Goal: Transaction & Acquisition: Purchase product/service

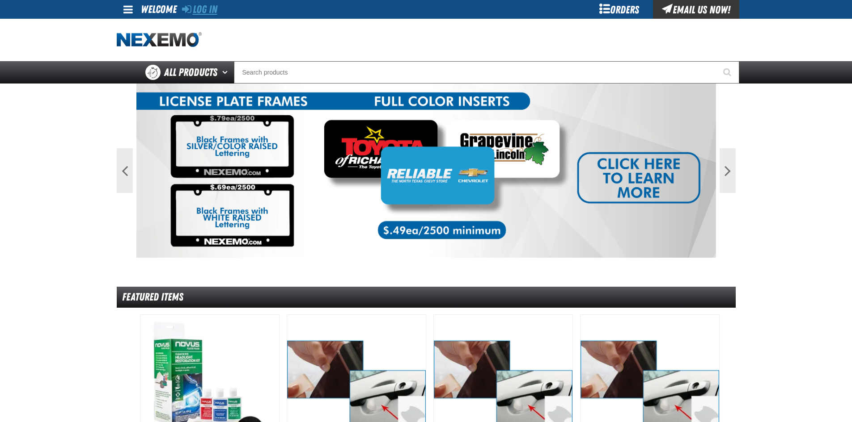
click at [205, 11] on link "Log In" at bounding box center [199, 9] width 35 height 13
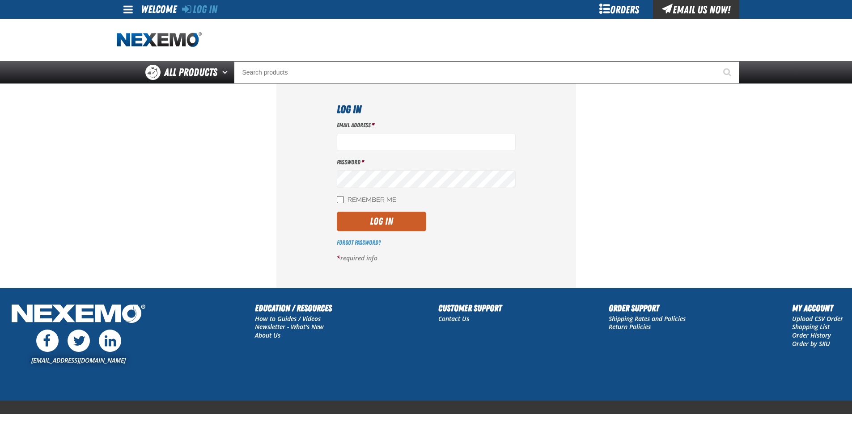
type input "[EMAIL_ADDRESS][DOMAIN_NAME]"
drag, startPoint x: 339, startPoint y: 202, endPoint x: 355, endPoint y: 207, distance: 16.3
click at [340, 202] on input "Remember Me" at bounding box center [340, 199] width 7 height 7
checkbox input "true"
click at [376, 228] on button "Log In" at bounding box center [381, 222] width 89 height 20
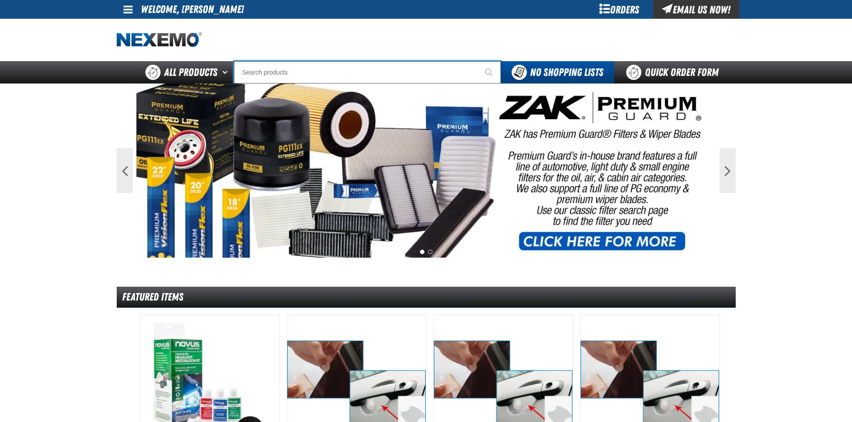
click at [274, 69] on input "Search" at bounding box center [367, 72] width 267 height 22
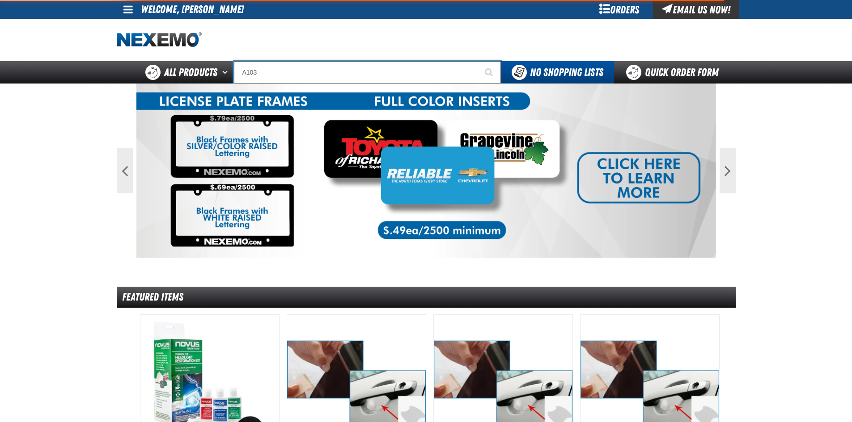
type input "A103"
click at [478, 61] on button "Start Searching" at bounding box center [489, 72] width 22 height 22
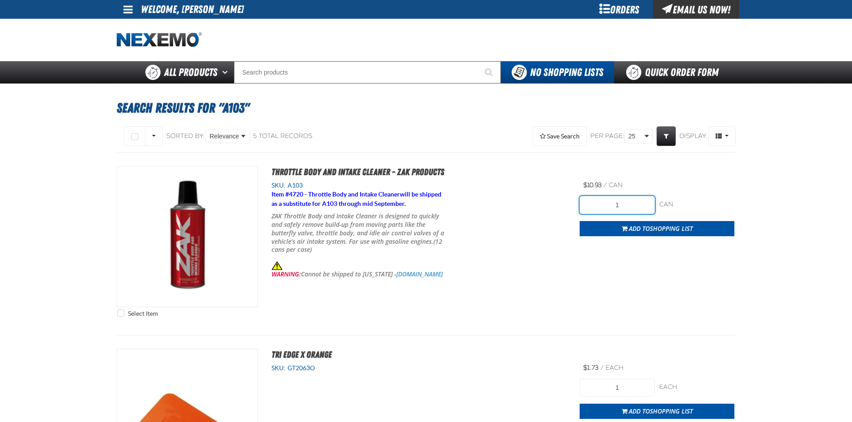
click at [631, 211] on input "1" at bounding box center [616, 205] width 75 height 18
type input "24"
click at [654, 250] on div "Select Item Throttle Body and Intake Cleaner - ZAK Products SKU: A103 Item # 47…" at bounding box center [426, 244] width 619 height 156
click at [665, 224] on span "Shopping List" at bounding box center [671, 228] width 43 height 8
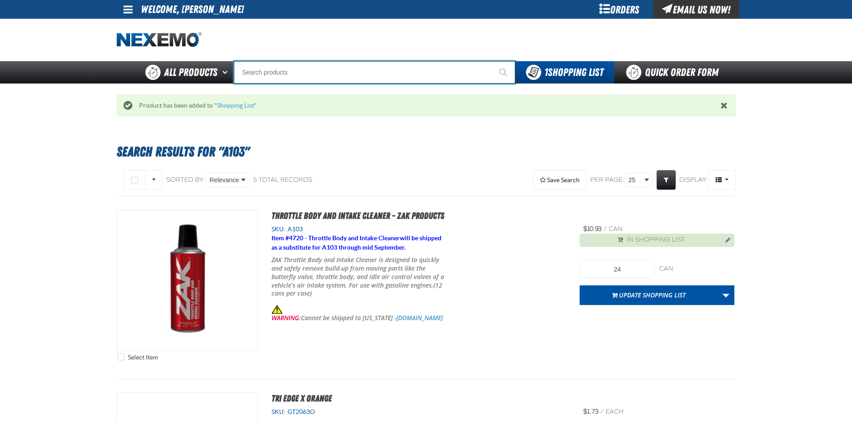
click at [322, 71] on input "Search" at bounding box center [374, 72] width 281 height 22
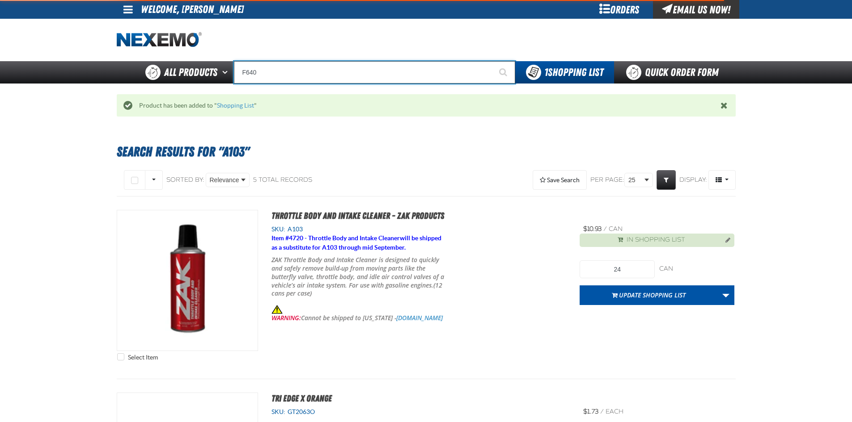
type input "F640"
click at [493, 61] on button "Start Searching" at bounding box center [504, 72] width 22 height 22
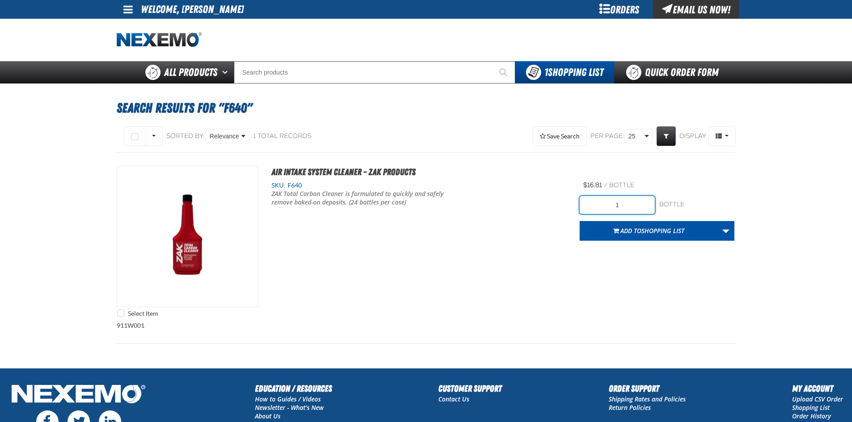
click at [631, 201] on input "1" at bounding box center [616, 205] width 75 height 18
type input "24"
click at [645, 231] on span "Shopping List" at bounding box center [662, 231] width 43 height 8
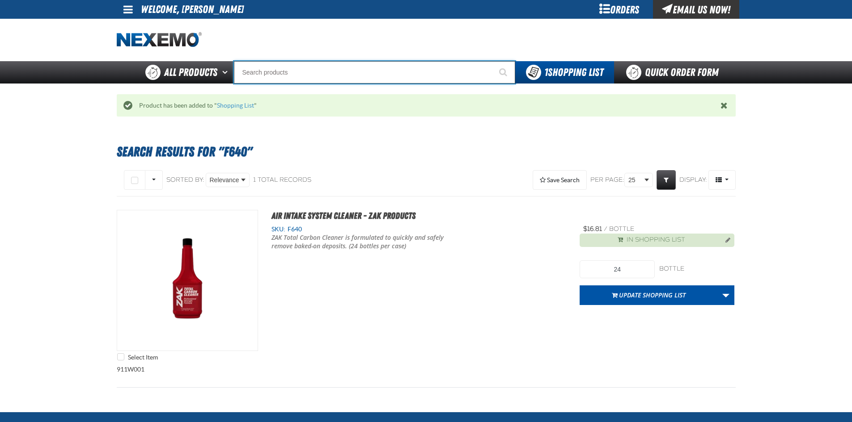
click at [318, 67] on input "Search" at bounding box center [374, 72] width 281 height 22
type input "FR"
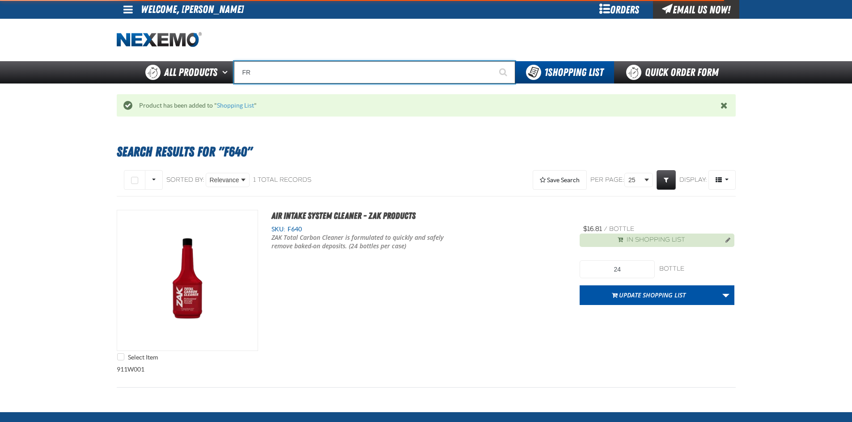
type input "FROM"
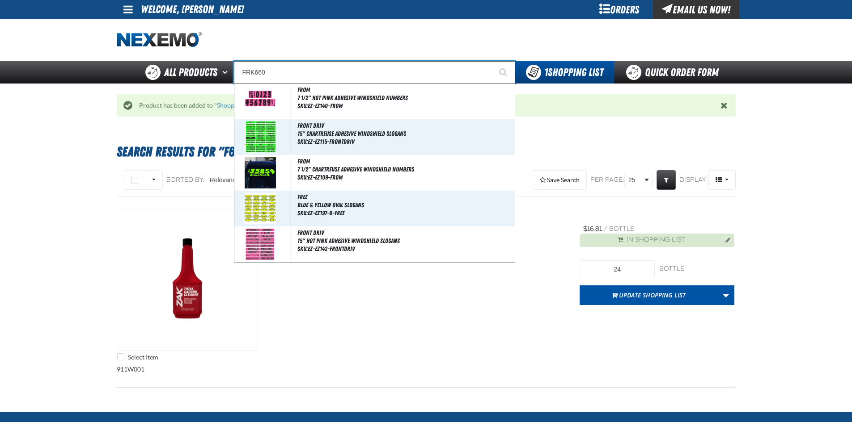
type input "FRK660"
click at [493, 61] on button "Start Searching" at bounding box center [504, 72] width 22 height 22
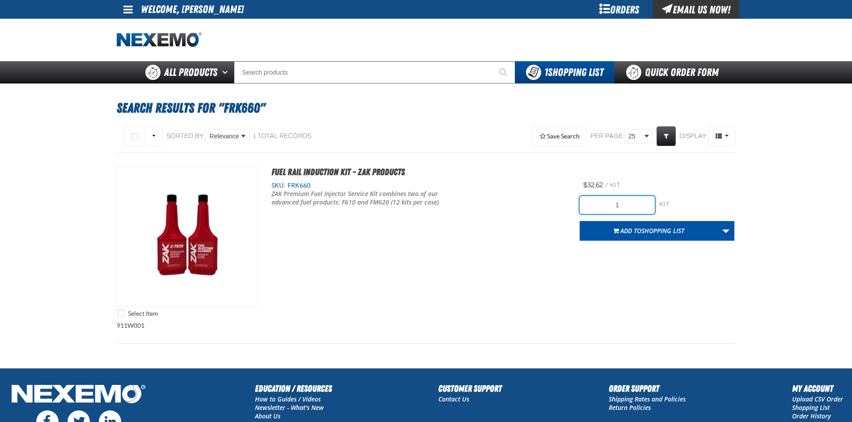
click at [626, 204] on input "1" at bounding box center [616, 205] width 75 height 18
type input "24"
click at [633, 282] on div "Select Item Fuel Rail Induction Kit - ZAK Products SKU: FRK660 /" at bounding box center [426, 244] width 619 height 156
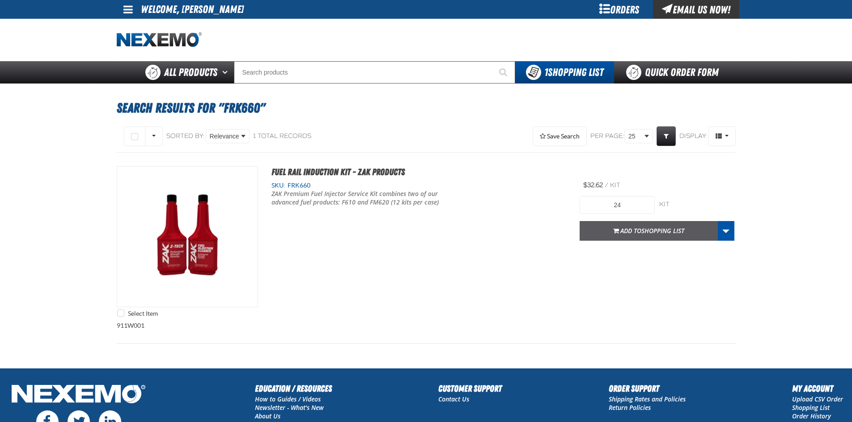
click at [653, 236] on button "Add to Shopping List" at bounding box center [648, 231] width 138 height 20
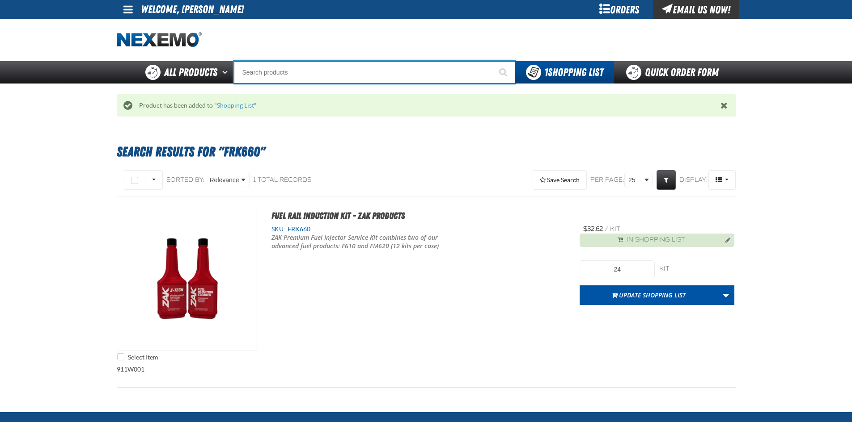
click at [374, 77] on input "Search" at bounding box center [374, 72] width 281 height 22
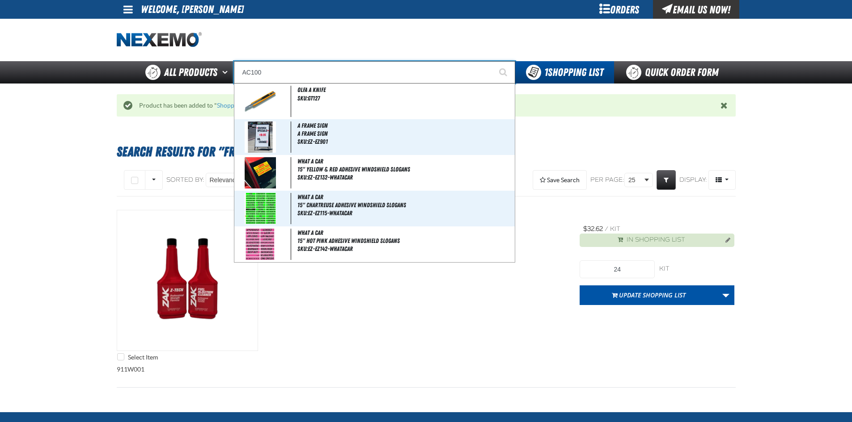
type input "AC100"
click at [493, 61] on button "Start Searching" at bounding box center [504, 72] width 22 height 22
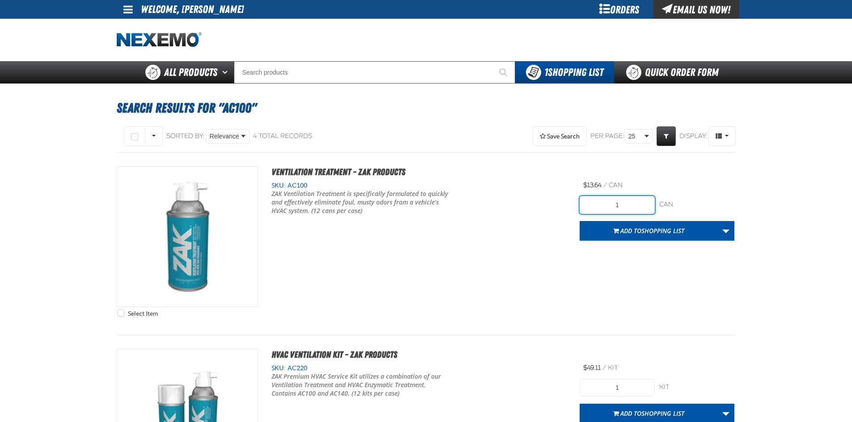
click at [636, 203] on input "1" at bounding box center [616, 205] width 75 height 18
type input "12"
drag, startPoint x: 662, startPoint y: 287, endPoint x: 658, endPoint y: 264, distance: 24.0
click at [660, 283] on div "Select Item Ventilation Treatment - ZAK Products SKU: AC100" at bounding box center [426, 244] width 619 height 156
click at [659, 237] on button "Add to Shopping List" at bounding box center [648, 231] width 138 height 20
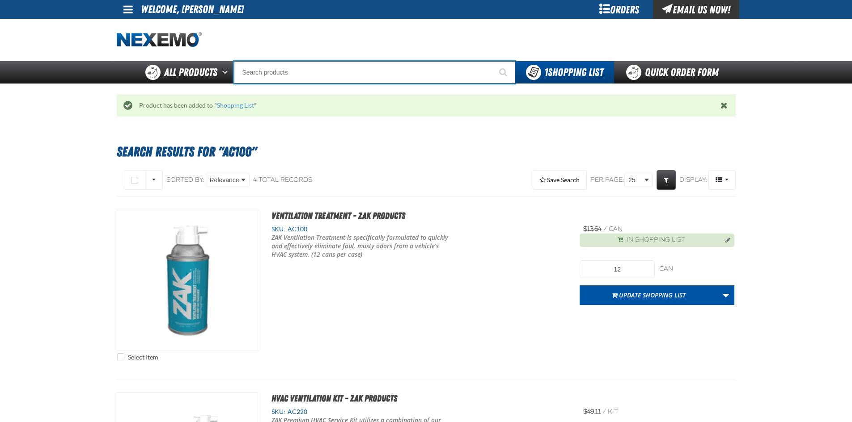
click at [384, 71] on input "Search" at bounding box center [374, 72] width 281 height 22
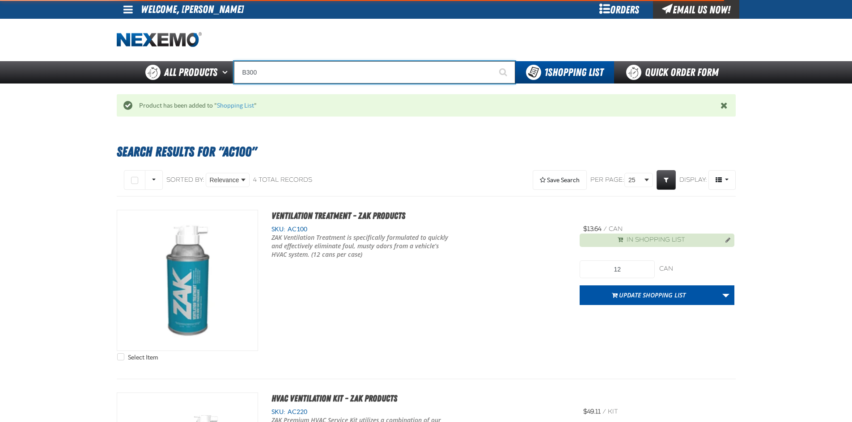
type input "B300"
click at [493, 61] on button "Start Searching" at bounding box center [504, 72] width 22 height 22
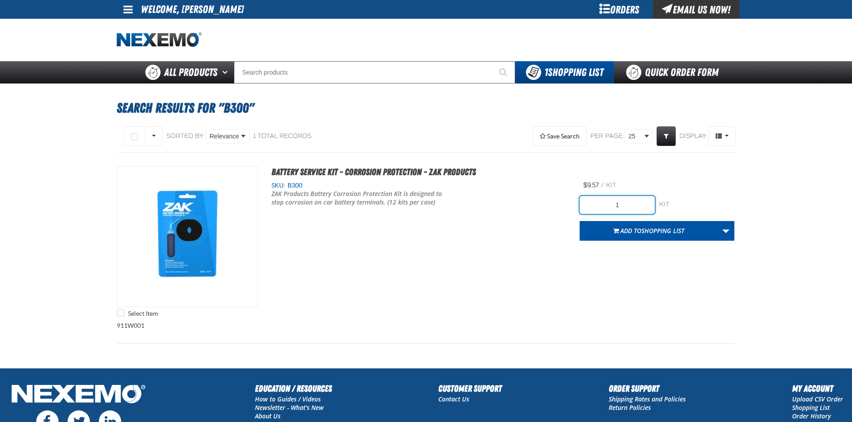
click at [626, 205] on input "1" at bounding box center [616, 205] width 75 height 18
type input "24"
click at [584, 262] on div "Select Item Battery Service Kit - Corrosion Protection - ZAK Products SKU: B300" at bounding box center [426, 244] width 619 height 156
click at [636, 233] on span "Add to Shopping List" at bounding box center [652, 231] width 64 height 8
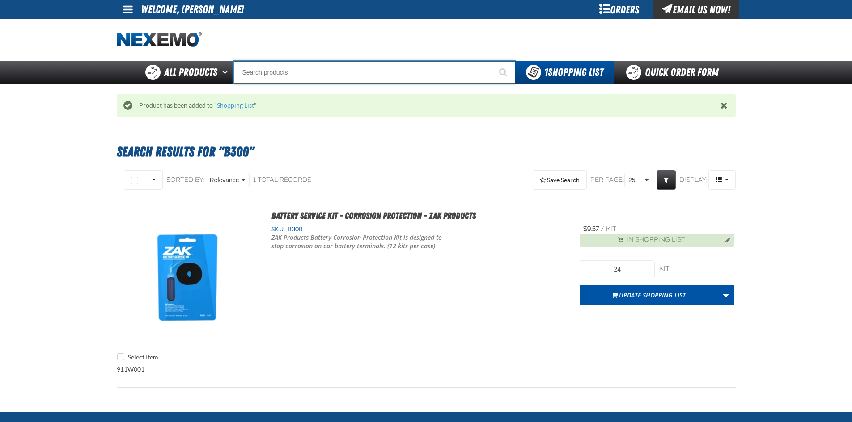
click at [338, 80] on input "Search" at bounding box center [374, 72] width 281 height 22
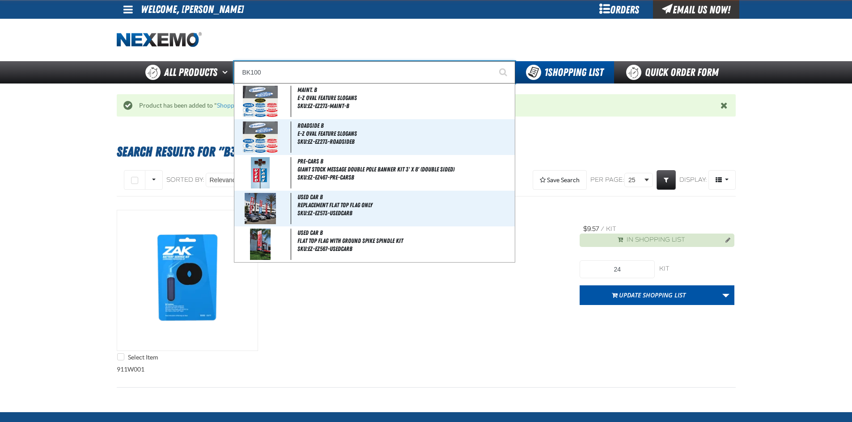
type input "BK100"
click at [493, 61] on button "Start Searching" at bounding box center [504, 72] width 22 height 22
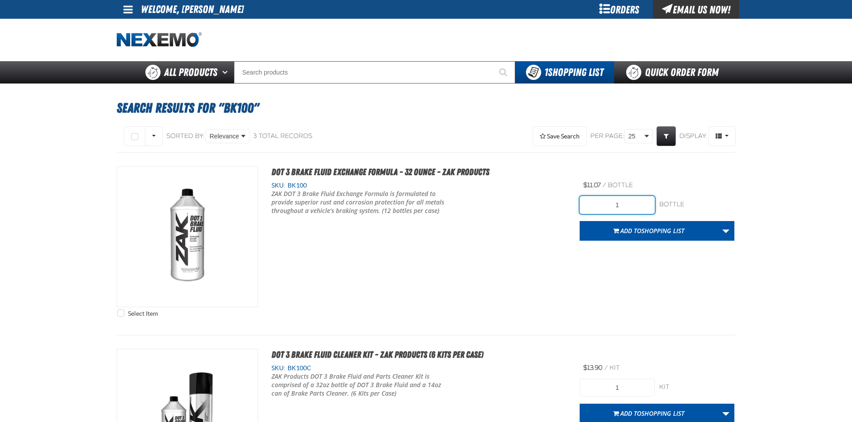
click at [626, 203] on input "1" at bounding box center [616, 205] width 75 height 18
type input "12"
drag, startPoint x: 572, startPoint y: 253, endPoint x: 587, endPoint y: 239, distance: 21.2
click at [571, 253] on div "Select Item DOT 3 Brake Fluid Exchange Formula - 32 Ounce - ZAK Products SKU: B…" at bounding box center [426, 244] width 619 height 156
click at [658, 228] on span "Shopping List" at bounding box center [662, 231] width 43 height 8
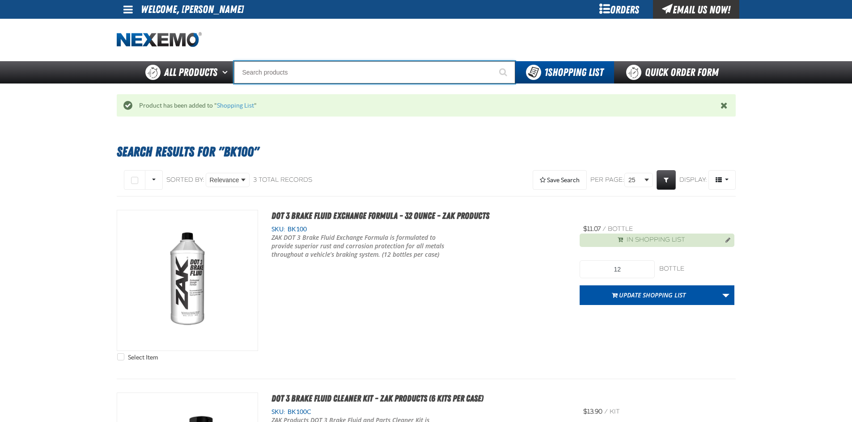
click at [291, 66] on input "Search" at bounding box center [374, 72] width 281 height 22
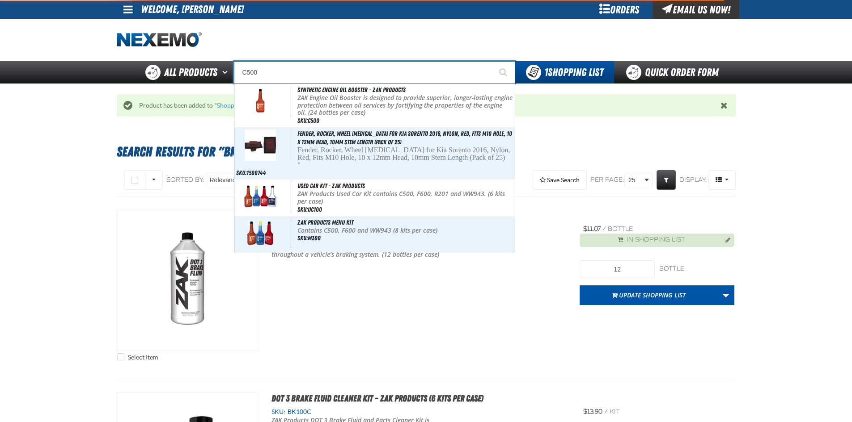
type input "C500"
click at [493, 61] on button "Start Searching" at bounding box center [504, 72] width 22 height 22
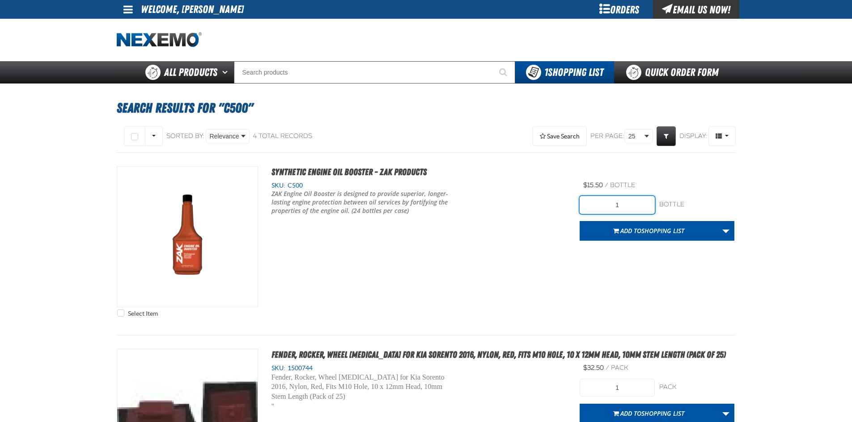
click at [631, 204] on input "1" at bounding box center [616, 205] width 75 height 18
type input "96"
drag, startPoint x: 593, startPoint y: 253, endPoint x: 609, endPoint y: 245, distance: 17.6
click at [595, 253] on div "Select Item Synthetic Engine Oil Booster - ZAK Products SKU: C500" at bounding box center [426, 244] width 619 height 156
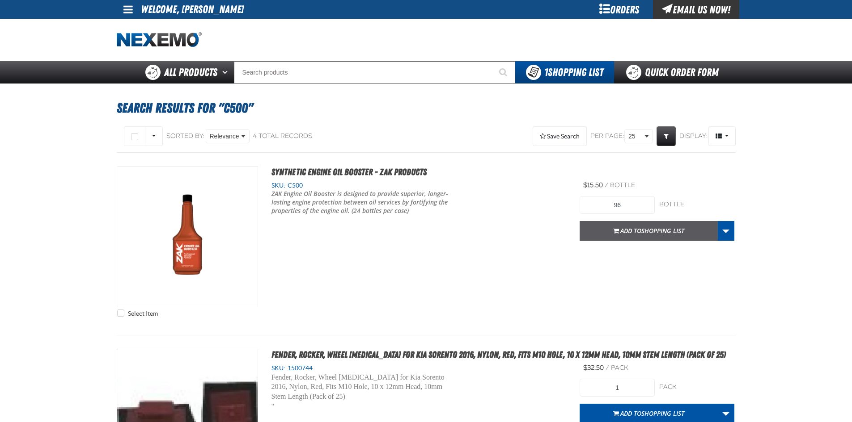
click at [648, 236] on button "Add to Shopping List" at bounding box center [648, 231] width 138 height 20
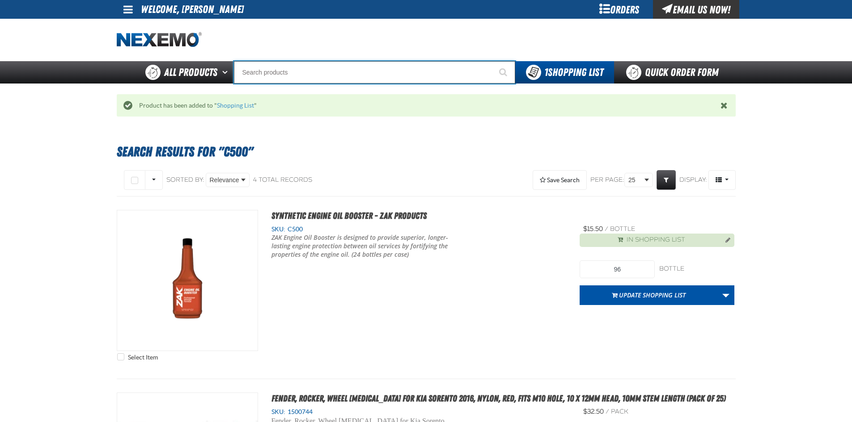
click at [404, 69] on input "Search" at bounding box center [374, 72] width 281 height 22
click at [401, 70] on input "Search" at bounding box center [374, 72] width 281 height 22
type input "C"
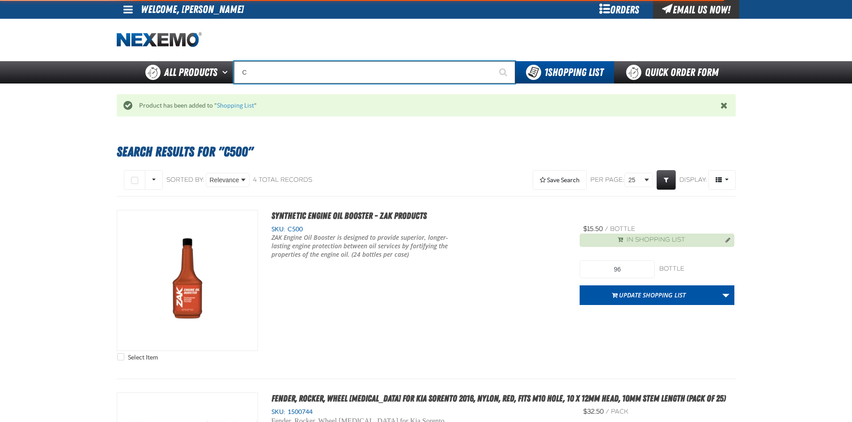
type input "C Alkaline Battery 1.5 Volt (12 per pack)"
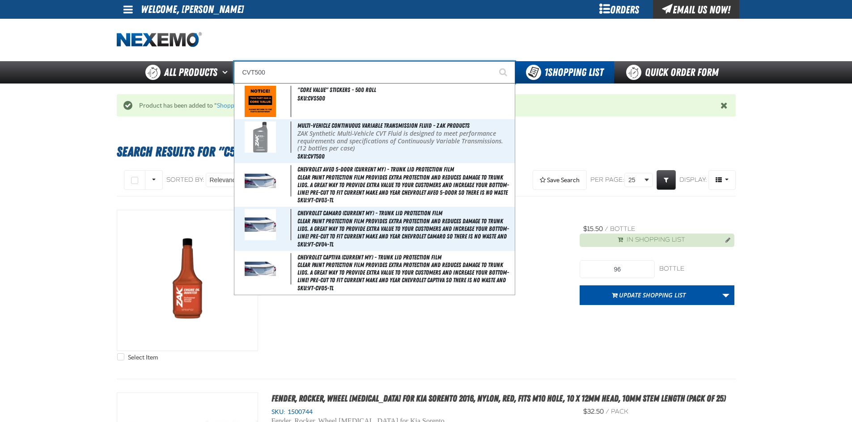
type input "CVT500"
click at [493, 61] on button "Start Searching" at bounding box center [504, 72] width 22 height 22
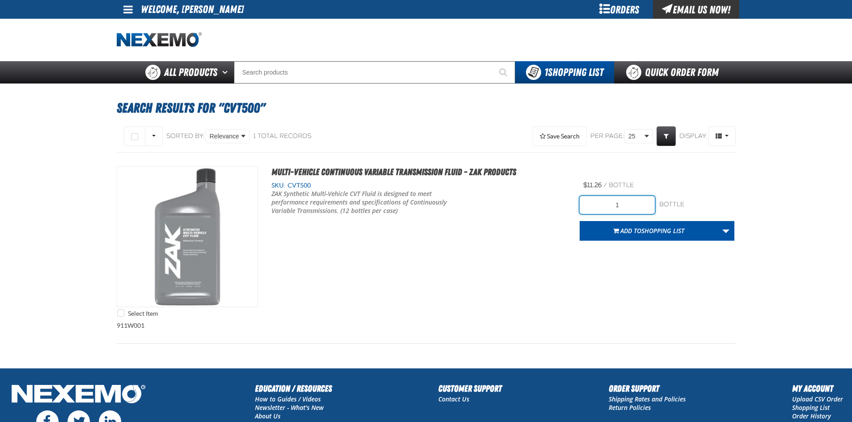
click at [624, 203] on input "1" at bounding box center [616, 205] width 75 height 18
type input "48"
click at [624, 270] on div "Select Item Multi-Vehicle Continuous Variable Transmission Fluid - ZAK Products…" at bounding box center [426, 244] width 619 height 156
click at [642, 233] on span "Shopping List" at bounding box center [662, 231] width 43 height 8
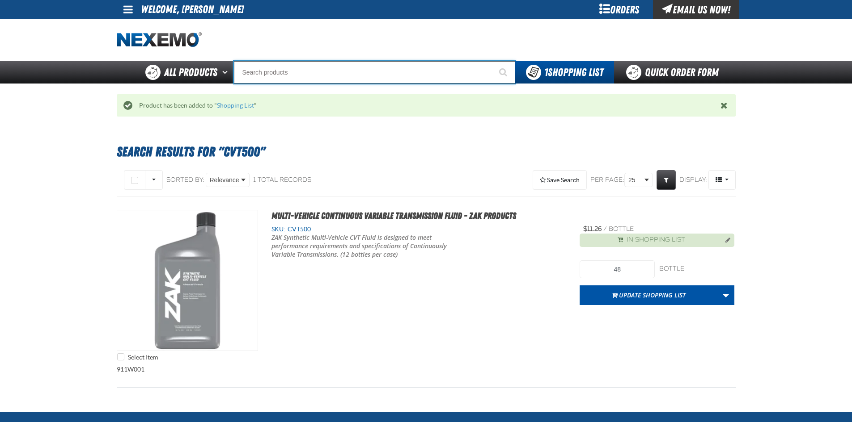
click at [395, 74] on input "Search" at bounding box center [374, 72] width 281 height 22
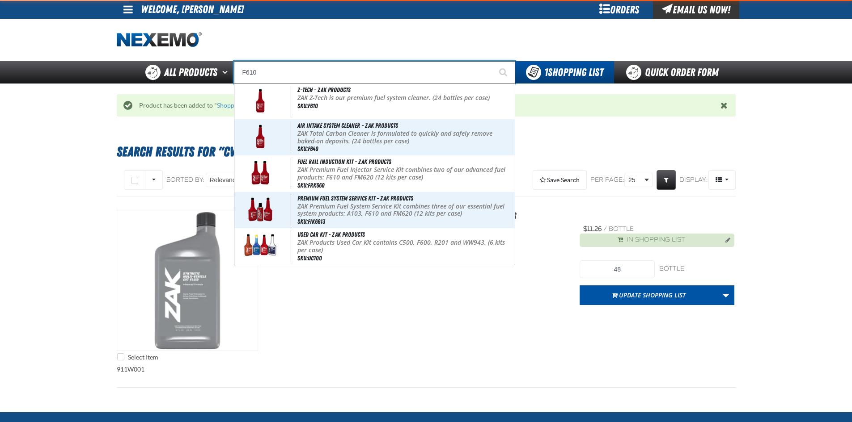
type input "F610"
click at [493, 61] on button "Start Searching" at bounding box center [504, 72] width 22 height 22
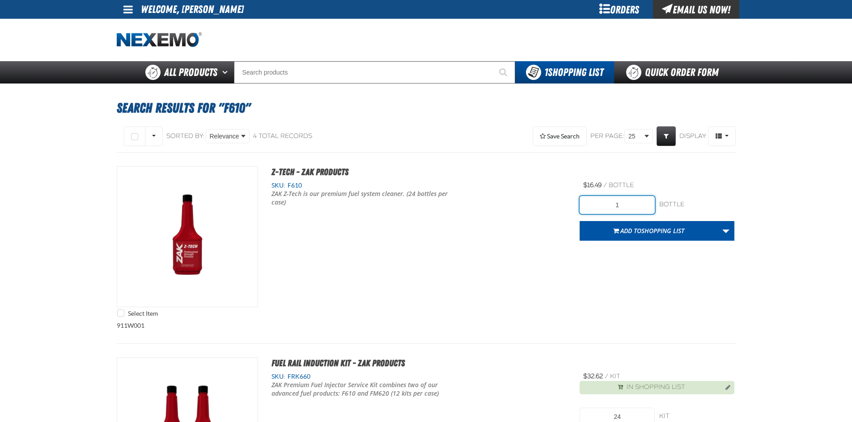
click at [628, 205] on input "1" at bounding box center [616, 205] width 75 height 18
type input "48"
click at [612, 274] on div "Select Item Z-Tech - ZAK Products SKU: F610 ZAK Z-Tech is our premium fuel syst…" at bounding box center [426, 244] width 619 height 156
click at [643, 234] on span "Shopping List" at bounding box center [662, 231] width 43 height 8
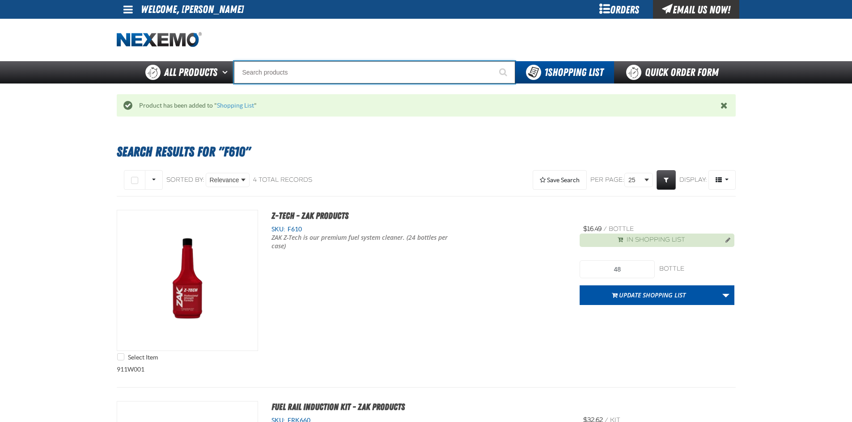
click at [311, 72] on input "Search" at bounding box center [374, 72] width 281 height 22
type input "P"
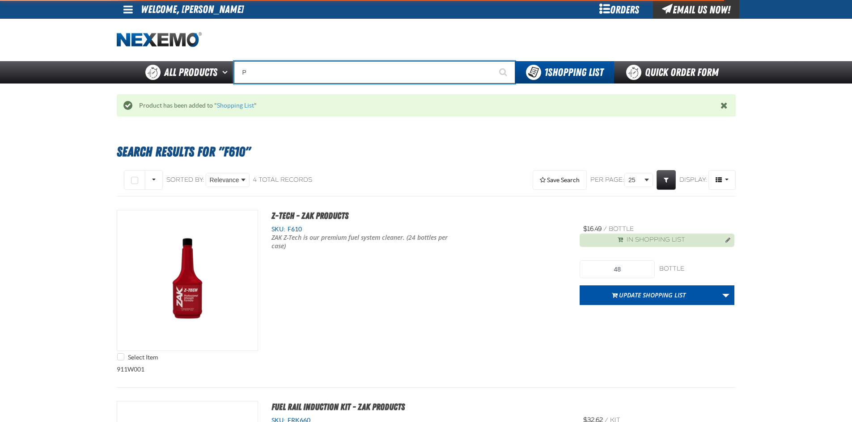
type input "Perfect P Series 0.25-ounce Lead Wheel Weight"
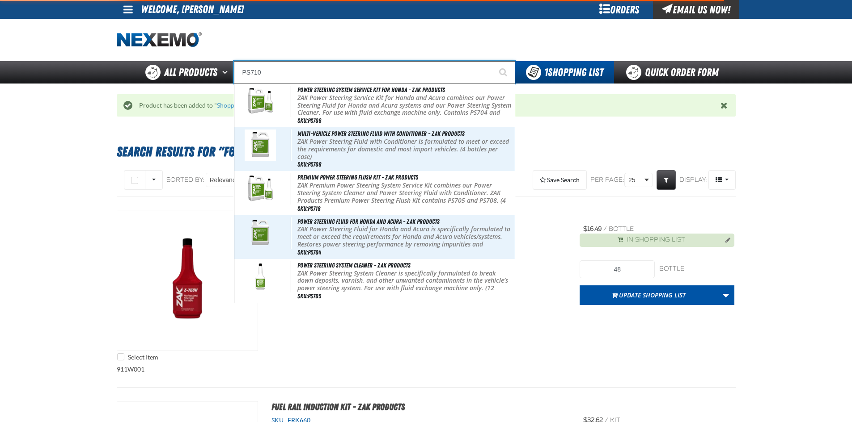
type input "PS710"
click at [493, 61] on button "Start Searching" at bounding box center [504, 72] width 22 height 22
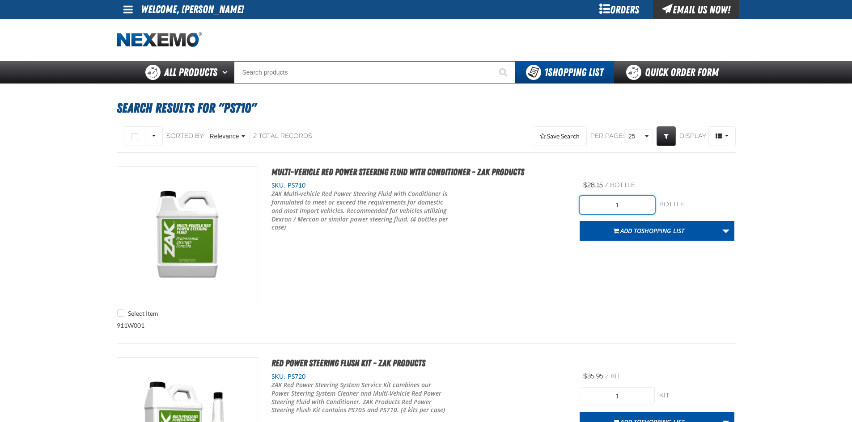
click at [631, 202] on input "1" at bounding box center [616, 205] width 75 height 18
type input "4"
drag, startPoint x: 541, startPoint y: 285, endPoint x: 584, endPoint y: 250, distance: 55.6
click at [541, 284] on div "Select Item Multi-Vehicle Red Power Steering Fluid with Conditioner - ZAK Produ…" at bounding box center [426, 244] width 619 height 156
click at [644, 230] on span "Shopping List" at bounding box center [662, 231] width 43 height 8
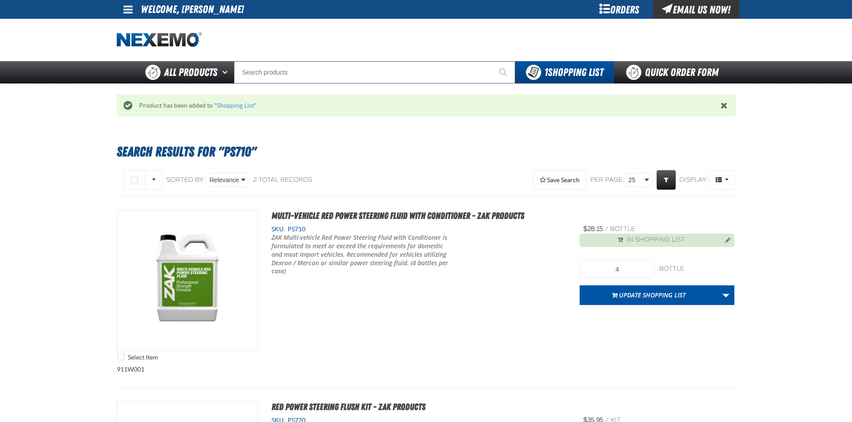
click at [355, 87] on div "Staging Site 5.1 Upgrade Site My Account My Account Support Ticket Support Tick…" at bounding box center [426, 387] width 852 height 774
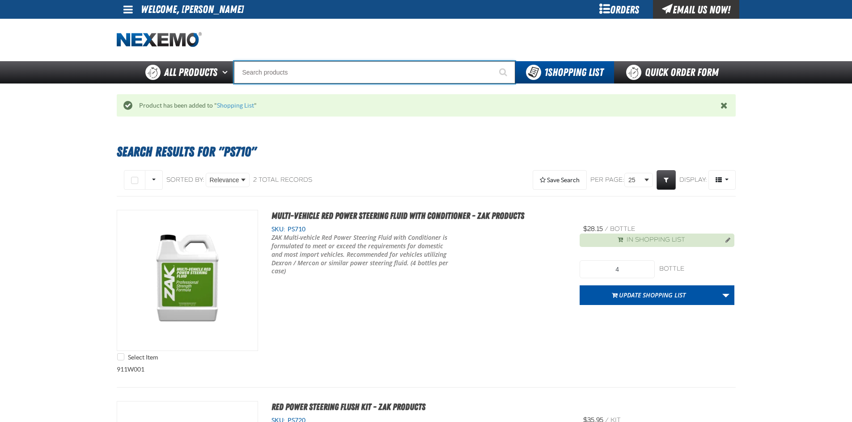
click at [333, 72] on input "Search" at bounding box center [374, 72] width 281 height 22
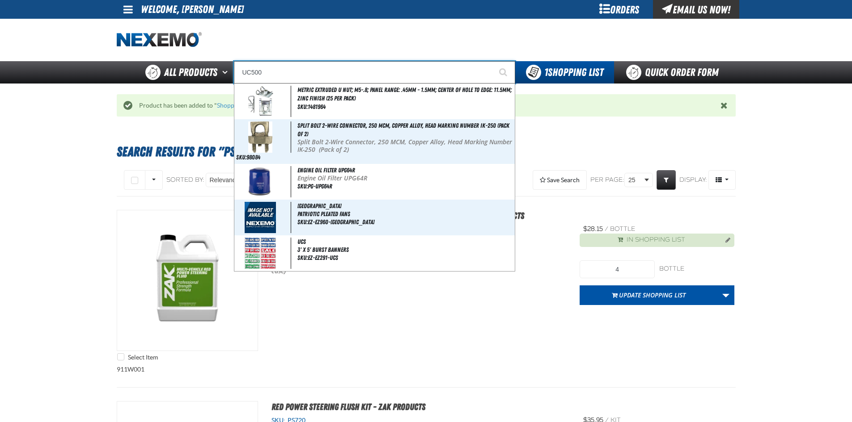
type input "UC500"
click at [493, 61] on button "Start Searching" at bounding box center [504, 72] width 22 height 22
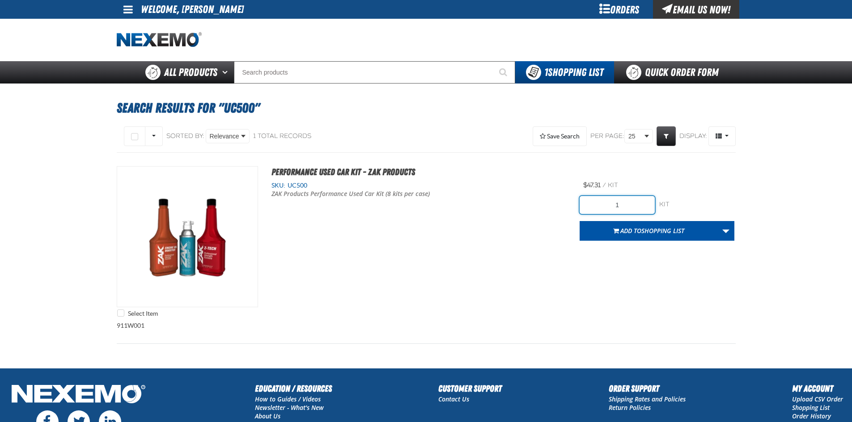
click at [625, 209] on input "1" at bounding box center [616, 205] width 75 height 18
type input "8"
drag, startPoint x: 622, startPoint y: 277, endPoint x: 650, endPoint y: 242, distance: 44.8
click at [625, 276] on div "Select Item Performance Used Car Kit - ZAK Products SKU: UC500 ZAK Products Per…" at bounding box center [426, 244] width 619 height 156
click at [652, 234] on span "Shopping List" at bounding box center [662, 231] width 43 height 8
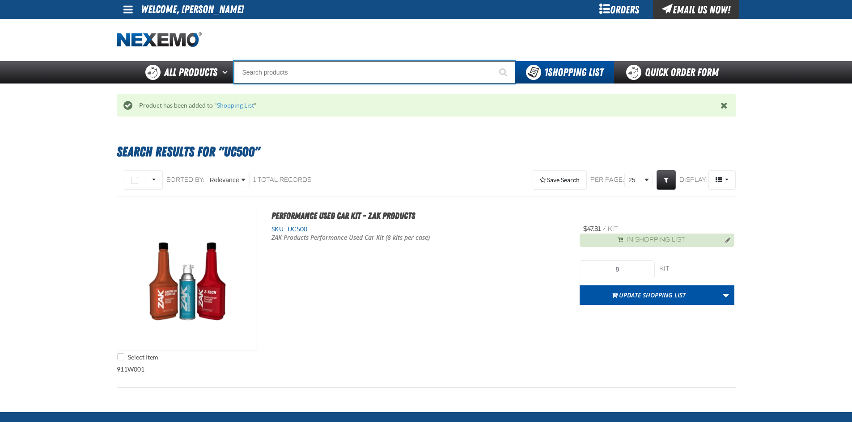
click at [341, 78] on input "Search" at bounding box center [374, 72] width 281 height 22
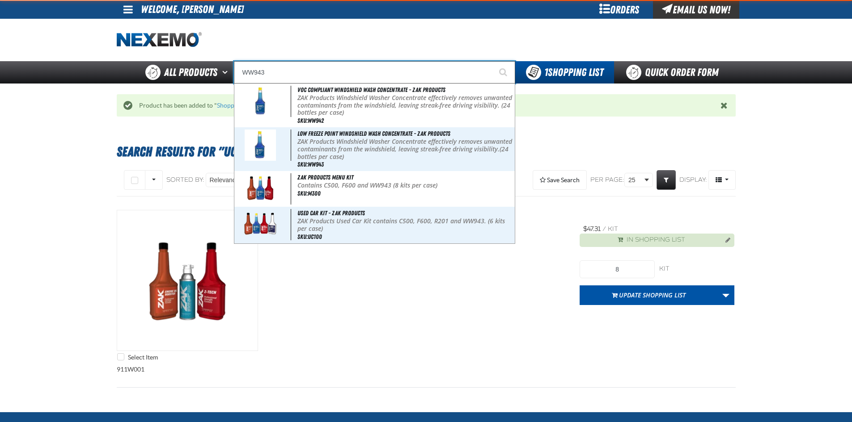
type input "WW943"
click at [493, 61] on button "Start Searching" at bounding box center [504, 72] width 22 height 22
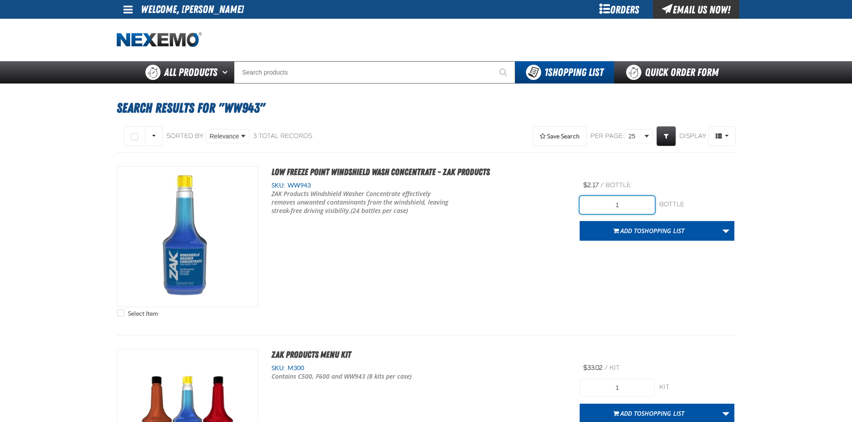
click at [635, 207] on input "1" at bounding box center [616, 205] width 75 height 18
type input "24"
click at [559, 290] on div "Select Item Low Freeze Point Windshield Wash Concentrate - ZAK Products SKU: WW…" at bounding box center [426, 244] width 619 height 156
click at [661, 231] on span "Shopping List" at bounding box center [662, 231] width 43 height 8
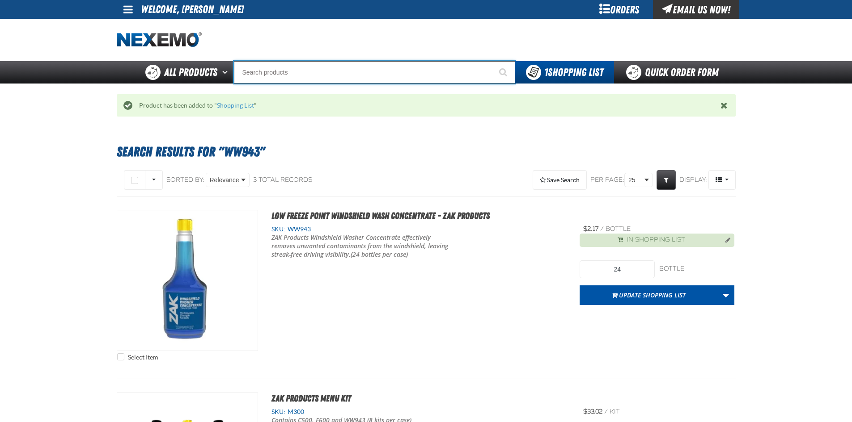
click at [367, 80] on input "Search" at bounding box center [374, 72] width 281 height 22
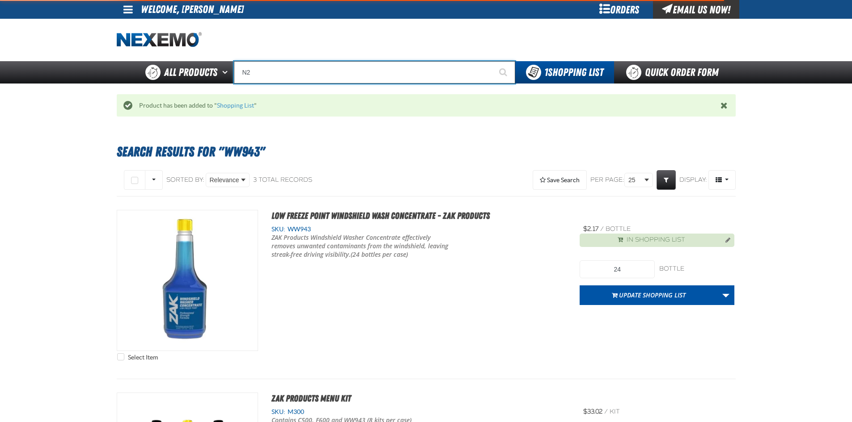
type input "N2"
click at [493, 61] on button "Start Searching" at bounding box center [504, 72] width 22 height 22
type input "N2 Nitrogen Installation Kits"
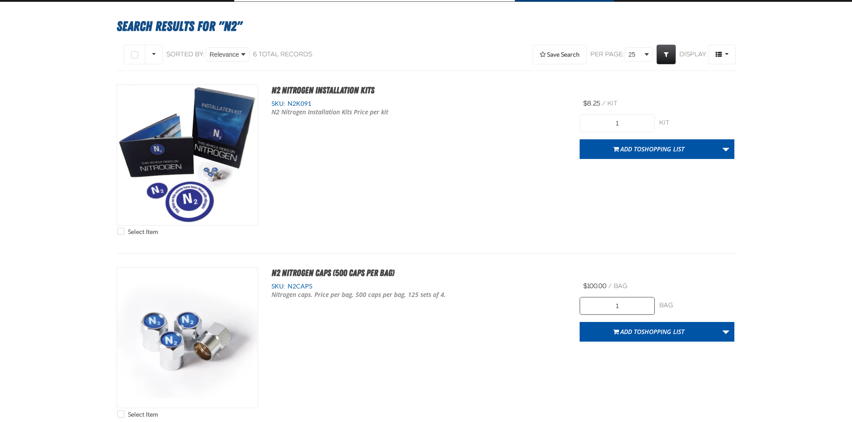
scroll to position [89, 0]
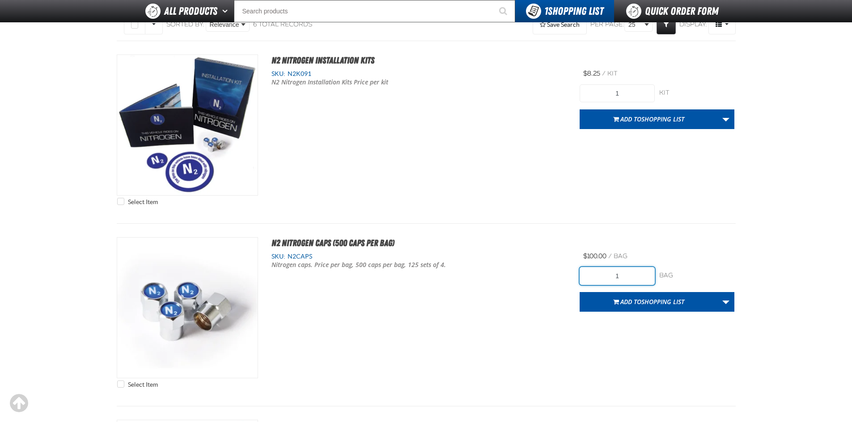
click at [630, 273] on input "1" at bounding box center [616, 276] width 75 height 18
type input "3"
click at [693, 303] on button "Add to Shopping List" at bounding box center [648, 302] width 138 height 20
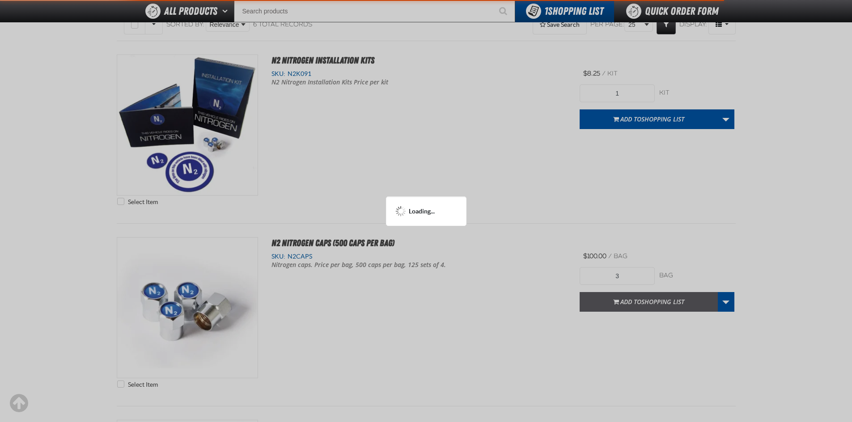
scroll to position [133, 0]
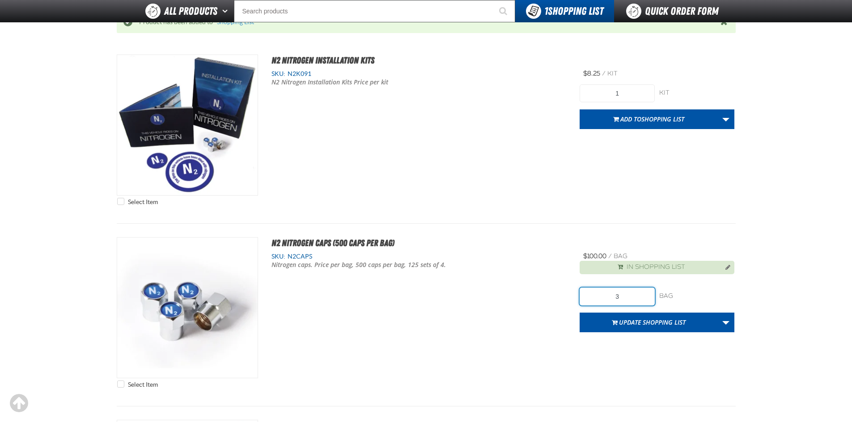
click at [631, 298] on input "3" at bounding box center [616, 297] width 75 height 18
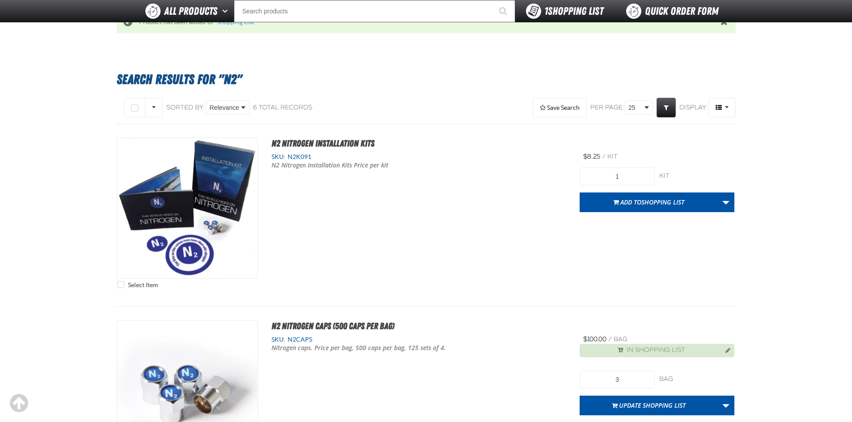
scroll to position [0, 0]
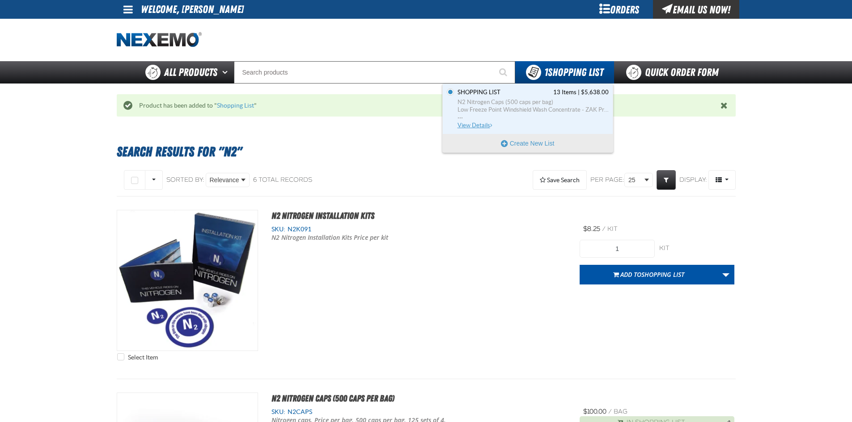
click at [478, 125] on span "View Details" at bounding box center [475, 125] width 36 height 7
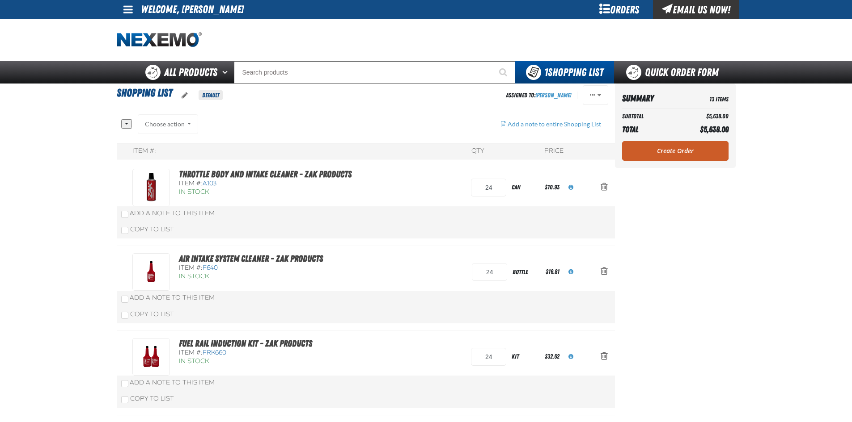
click at [680, 152] on link "Create Order" at bounding box center [675, 151] width 106 height 20
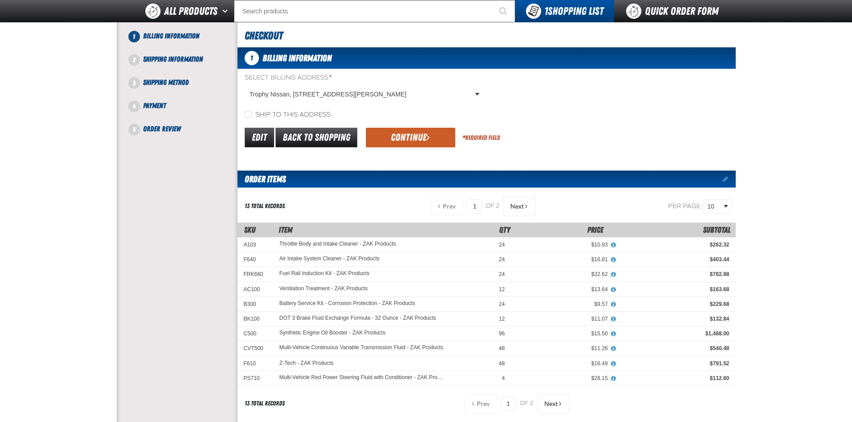
scroll to position [89, 0]
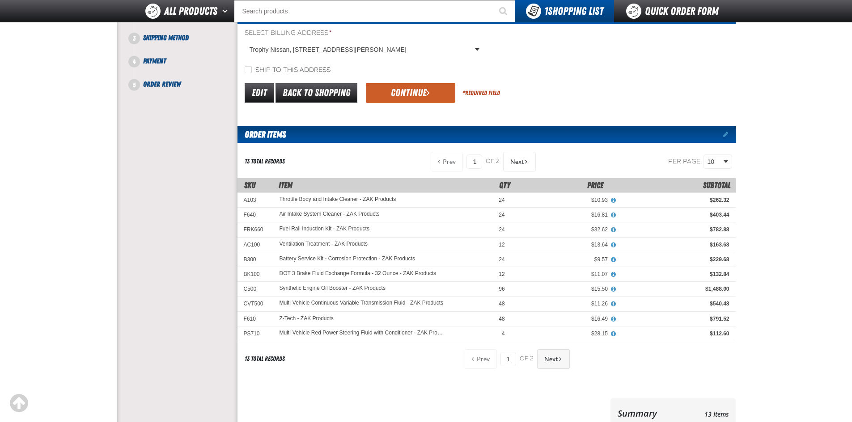
click at [553, 363] on button "Next" at bounding box center [553, 360] width 33 height 20
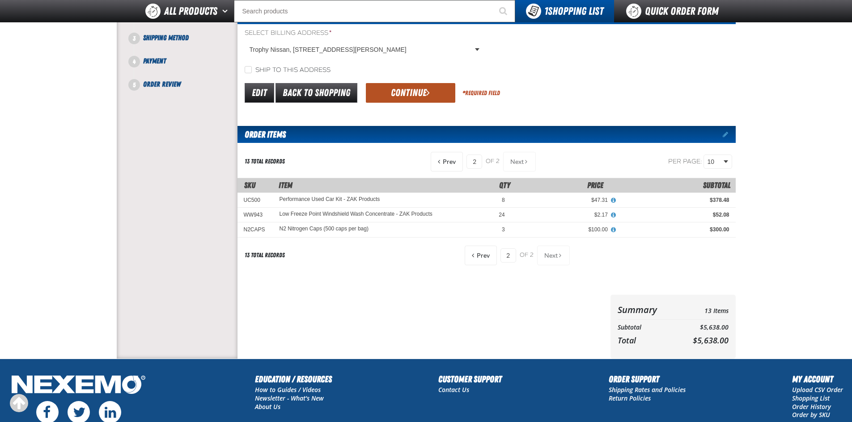
click at [391, 97] on button "Continue" at bounding box center [410, 93] width 89 height 20
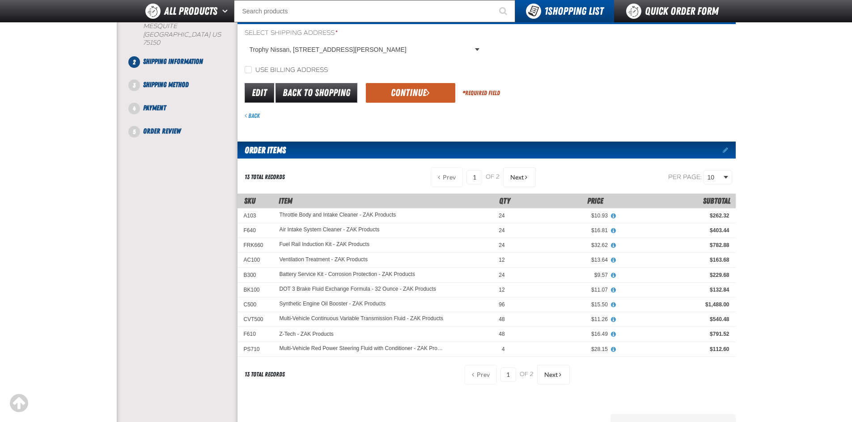
click at [402, 89] on button "Continue" at bounding box center [410, 93] width 89 height 20
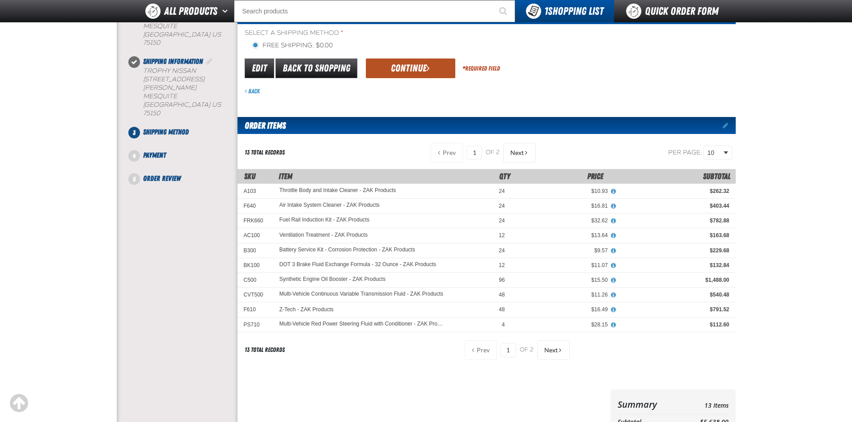
click at [402, 68] on button "Continue" at bounding box center [410, 69] width 89 height 20
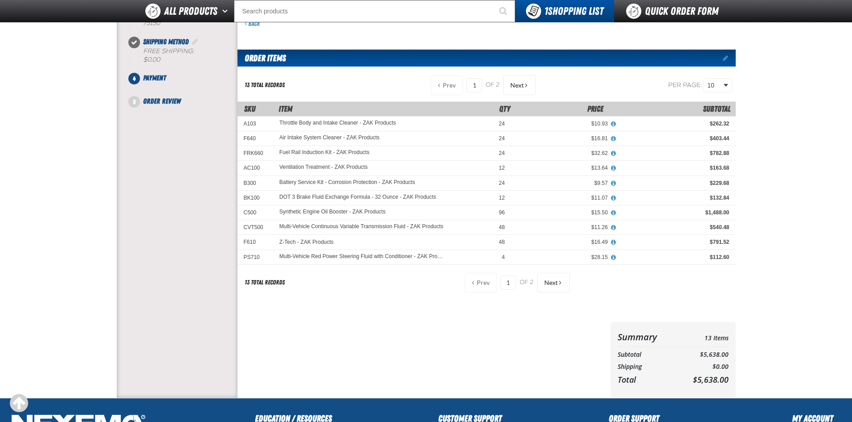
scroll to position [89, 0]
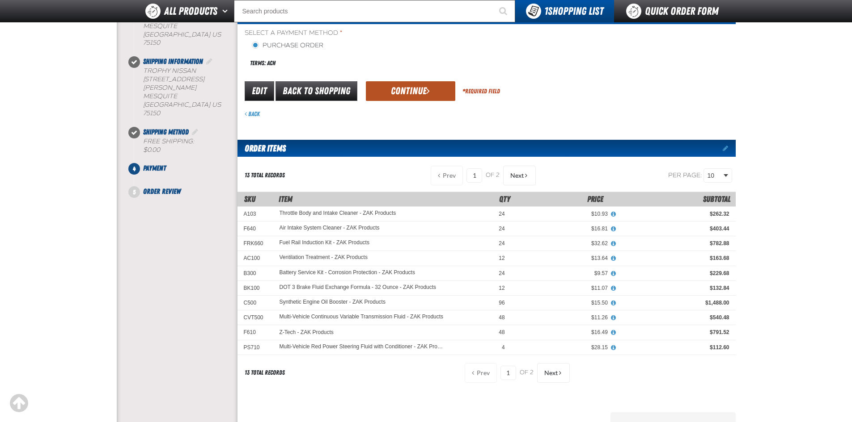
click at [399, 93] on button "Continue" at bounding box center [410, 91] width 89 height 20
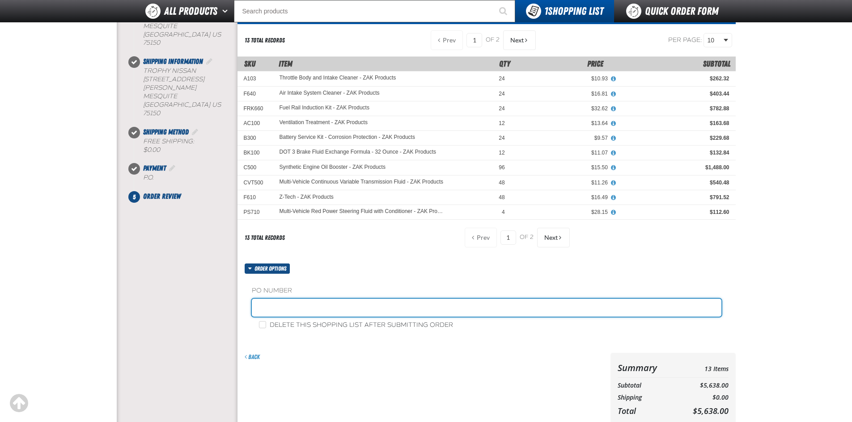
click at [287, 313] on input "text" at bounding box center [486, 308] width 469 height 18
type input "092425ZAK"
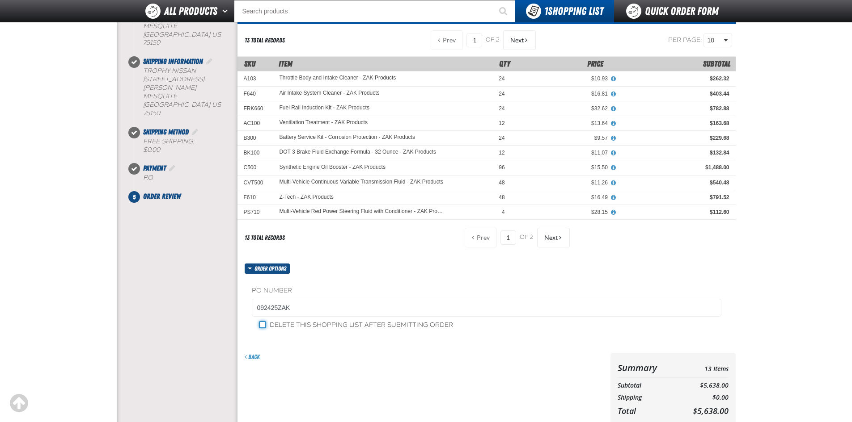
drag, startPoint x: 262, startPoint y: 325, endPoint x: 272, endPoint y: 325, distance: 9.4
click at [264, 325] on input "Delete this shopping list after submitting order" at bounding box center [262, 324] width 7 height 7
checkbox input "true"
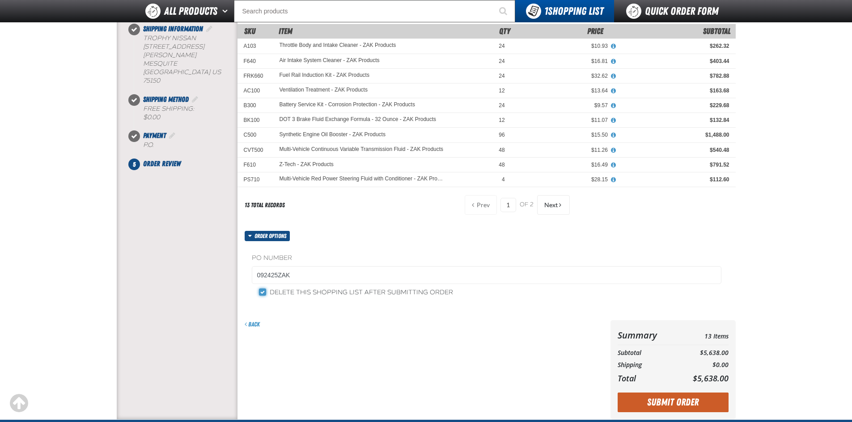
scroll to position [224, 0]
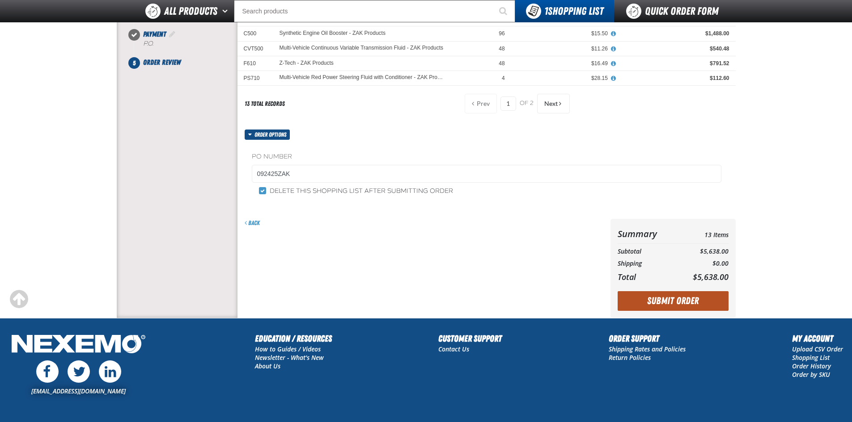
click at [662, 298] on button "Submit Order" at bounding box center [672, 301] width 111 height 20
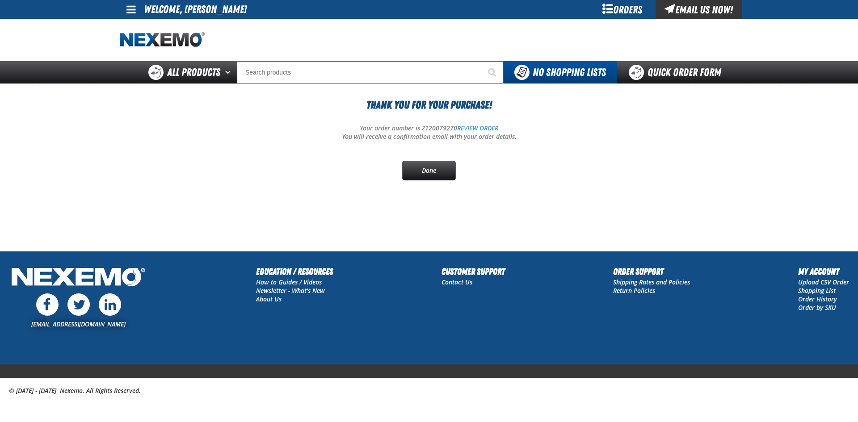
click at [131, 8] on span at bounding box center [131, 9] width 9 height 11
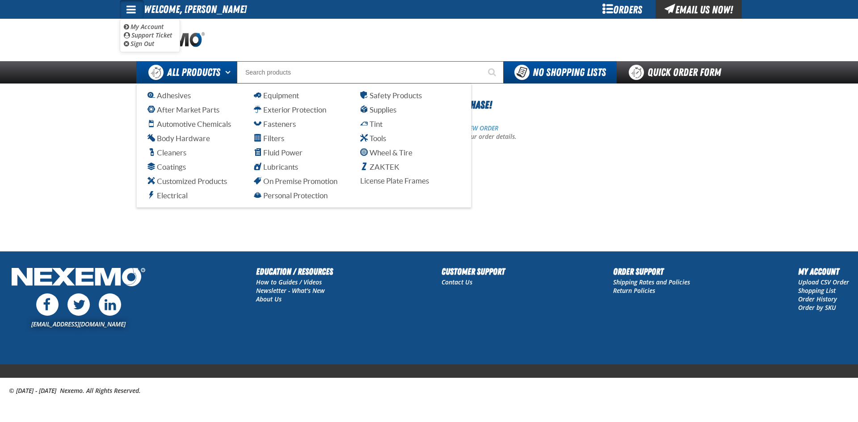
click at [193, 160] on ul "Adhesives After Market Parts Automotive Chemicals Body Hardware Cleaners Coatin…" at bounding box center [304, 145] width 313 height 111
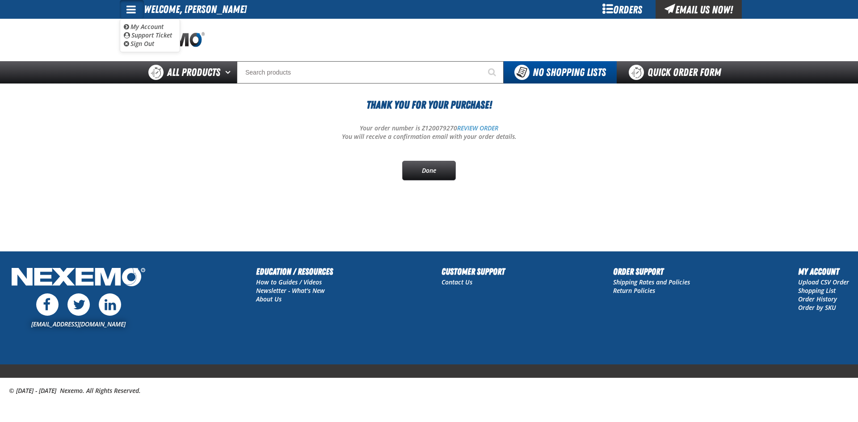
click at [129, 7] on span at bounding box center [131, 9] width 9 height 11
click at [132, 8] on span at bounding box center [131, 9] width 9 height 11
click at [152, 46] on link "Sign Out Sign Out" at bounding box center [139, 43] width 30 height 8
